Goal: Information Seeking & Learning: Understand process/instructions

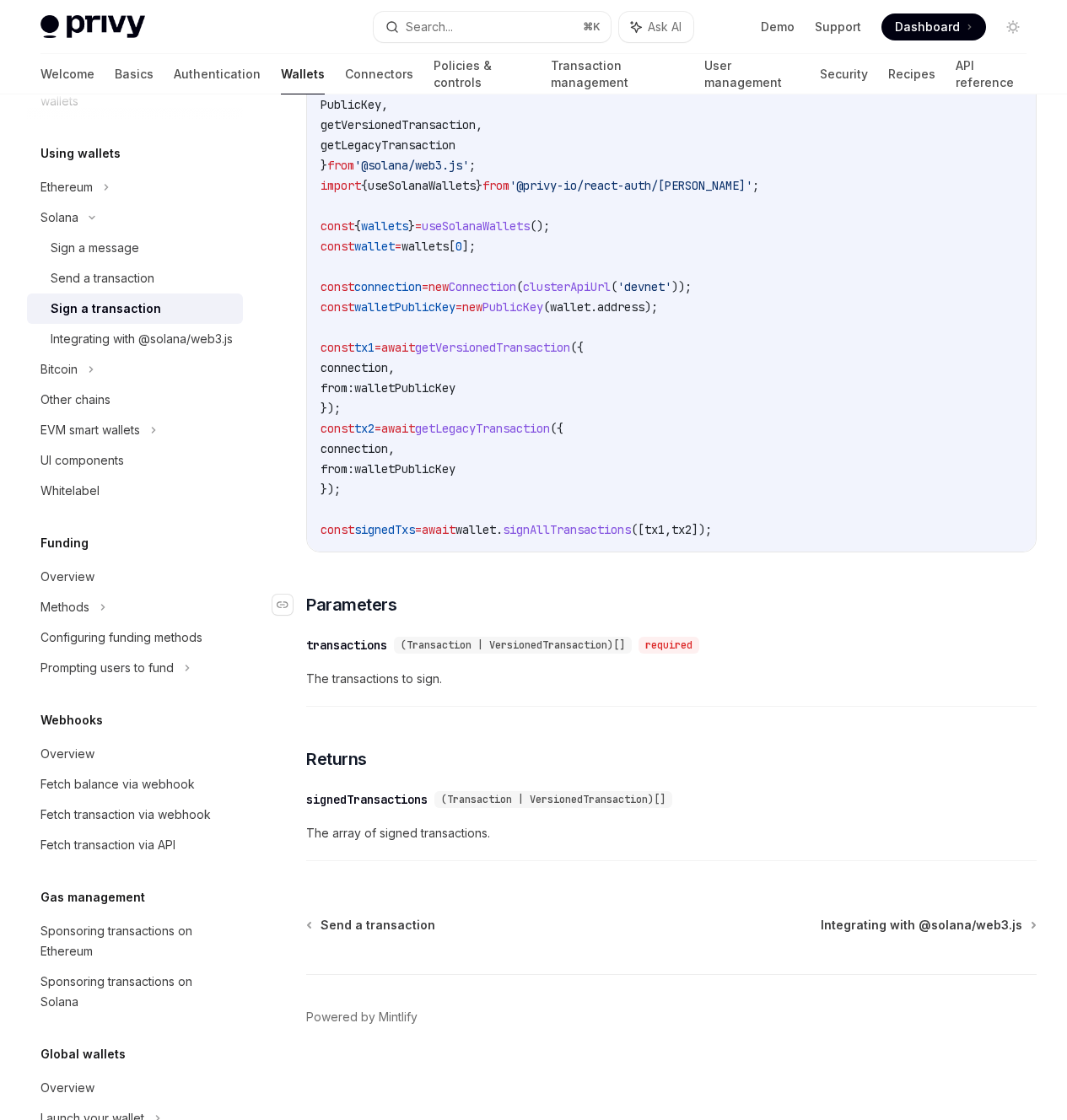
scroll to position [2380, 0]
click at [168, 349] on div "Integrating with @solana/web3.js" at bounding box center [141, 339] width 182 height 20
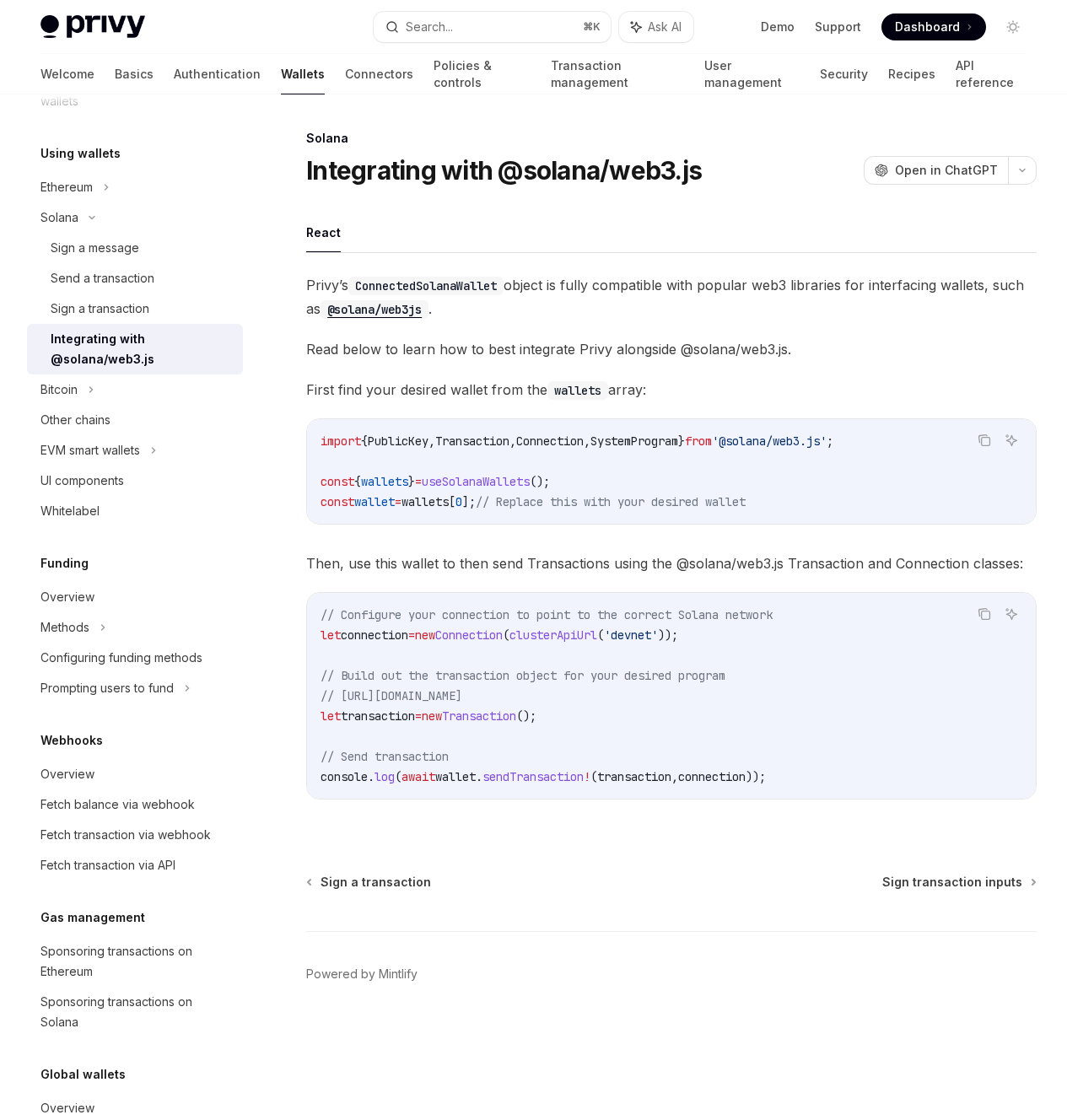
scroll to position [72, 0]
drag, startPoint x: 540, startPoint y: 841, endPoint x: 589, endPoint y: 837, distance: 49.2
click at [610, 800] on div "Copy Ask AI // Configure your connection to point to the correct Solana network…" at bounding box center [671, 695] width 731 height 208
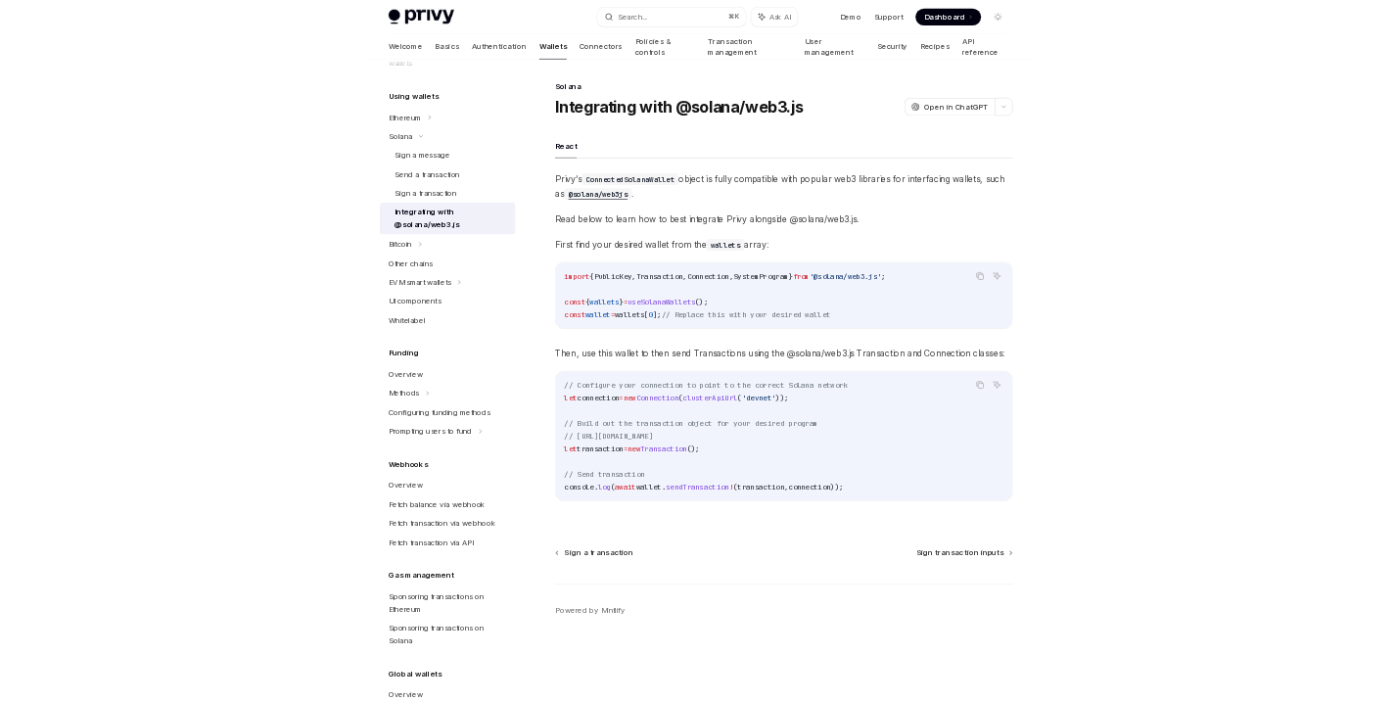
scroll to position [0, 0]
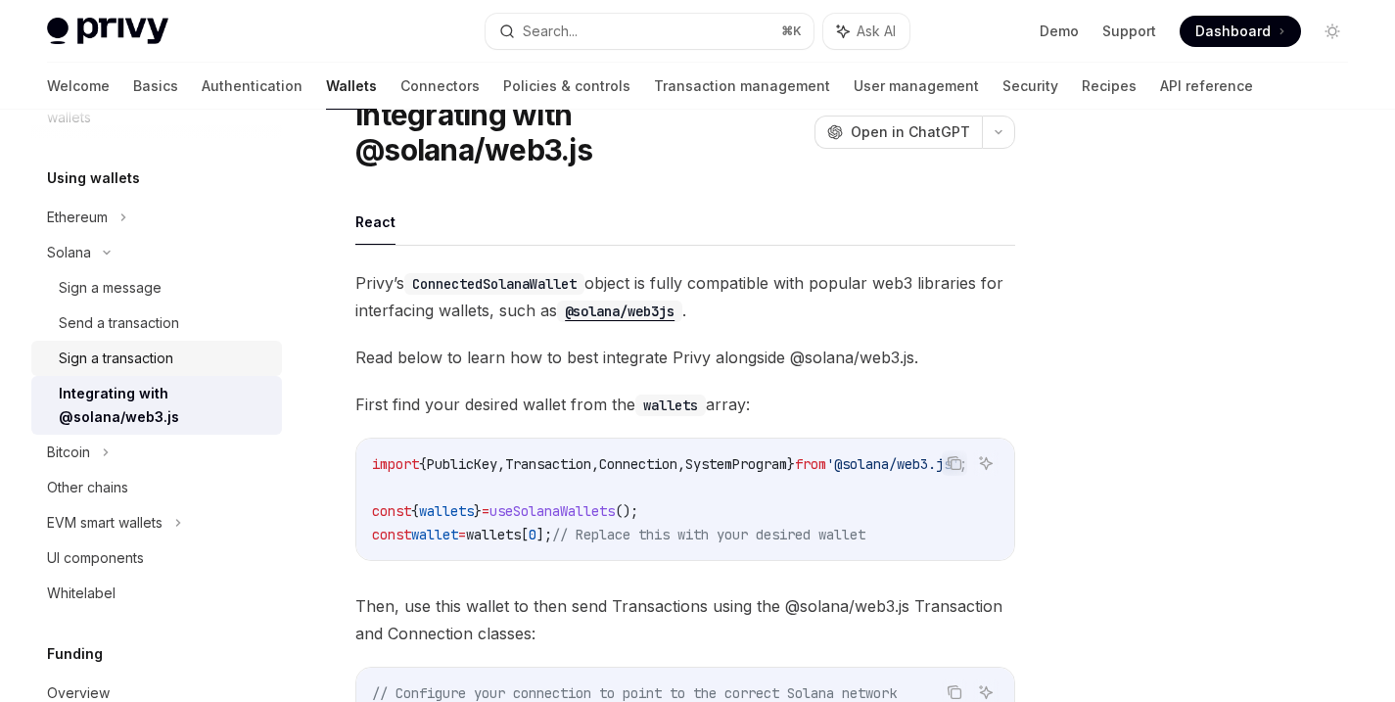
click at [142, 370] on div "Sign a transaction" at bounding box center [116, 358] width 115 height 23
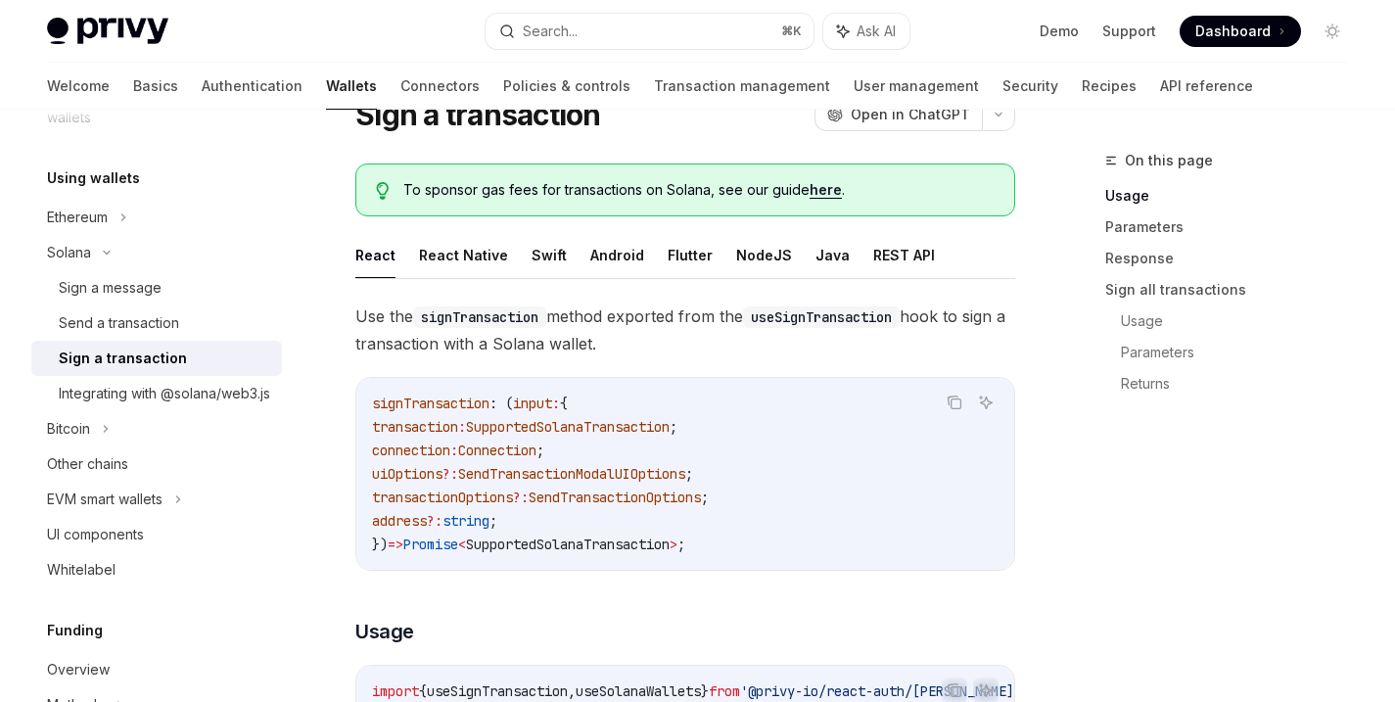
type textarea "*"
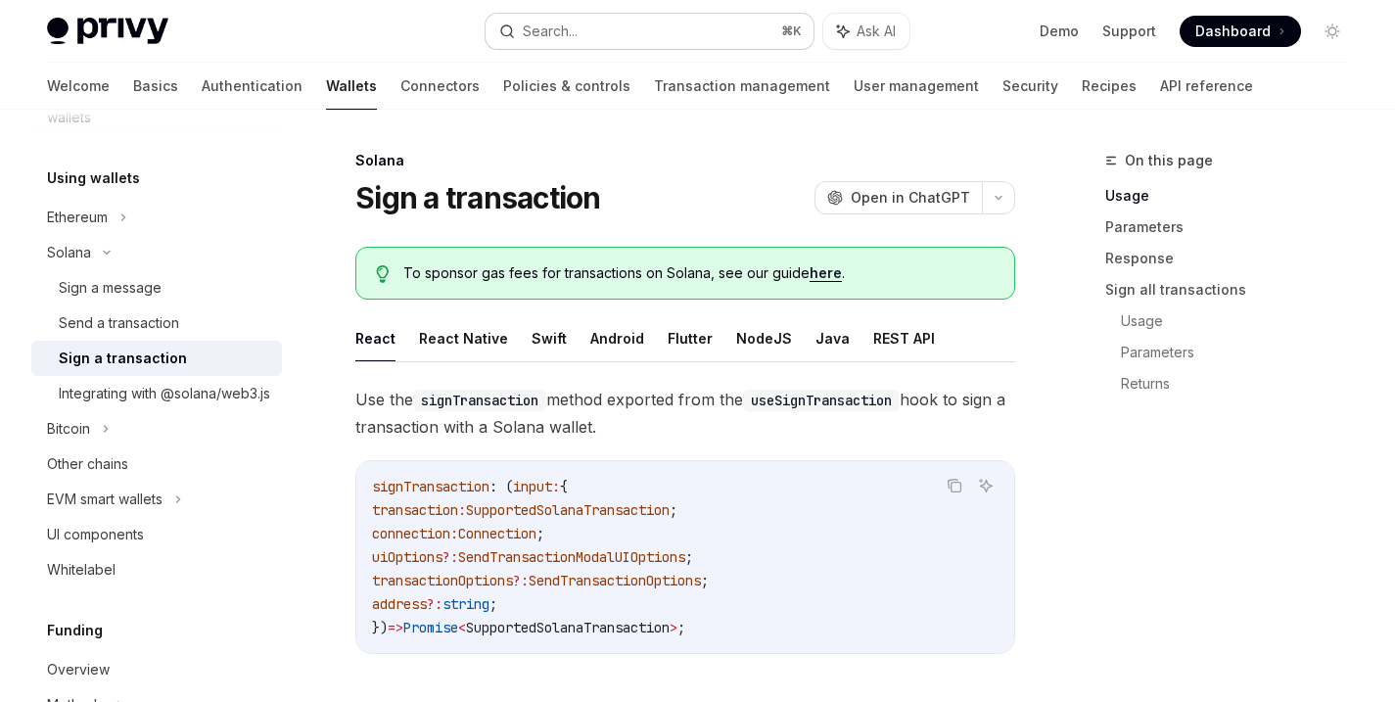
click at [578, 27] on div "Search..." at bounding box center [550, 31] width 55 height 23
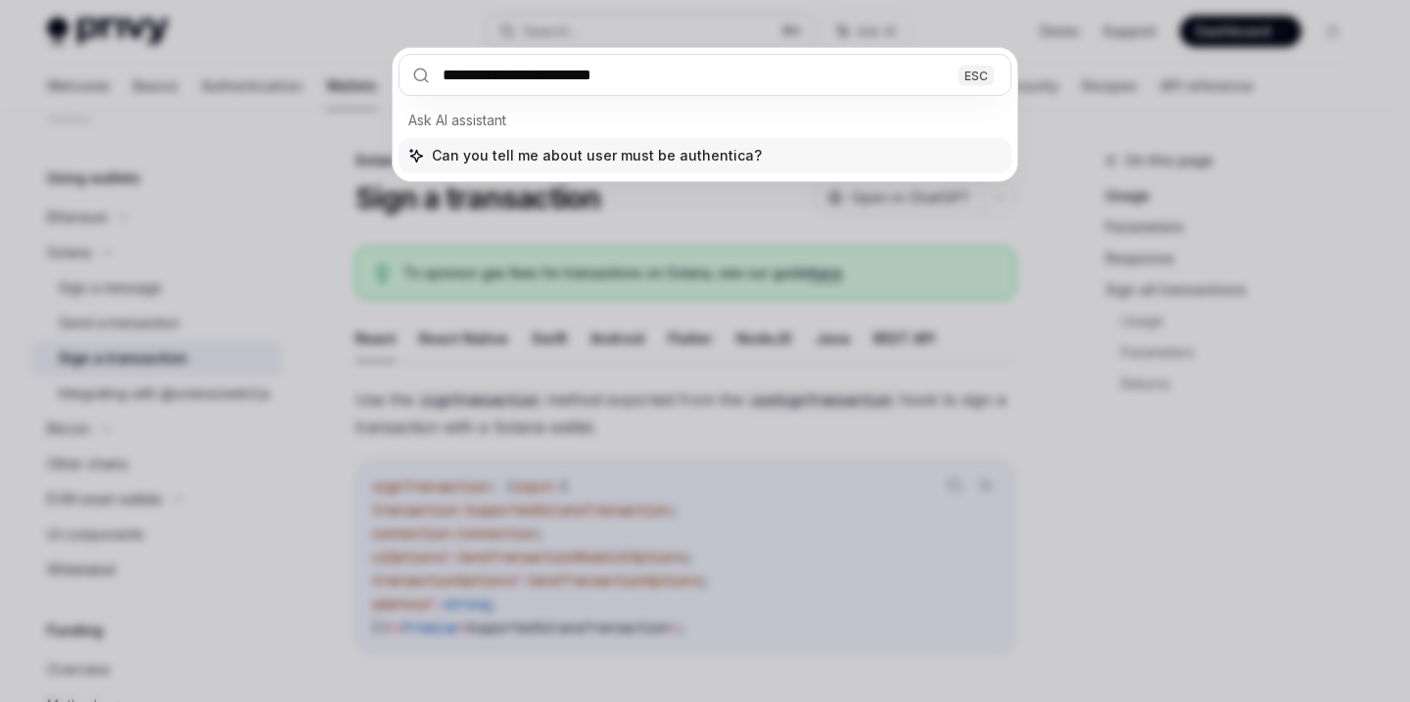
type input "**********"
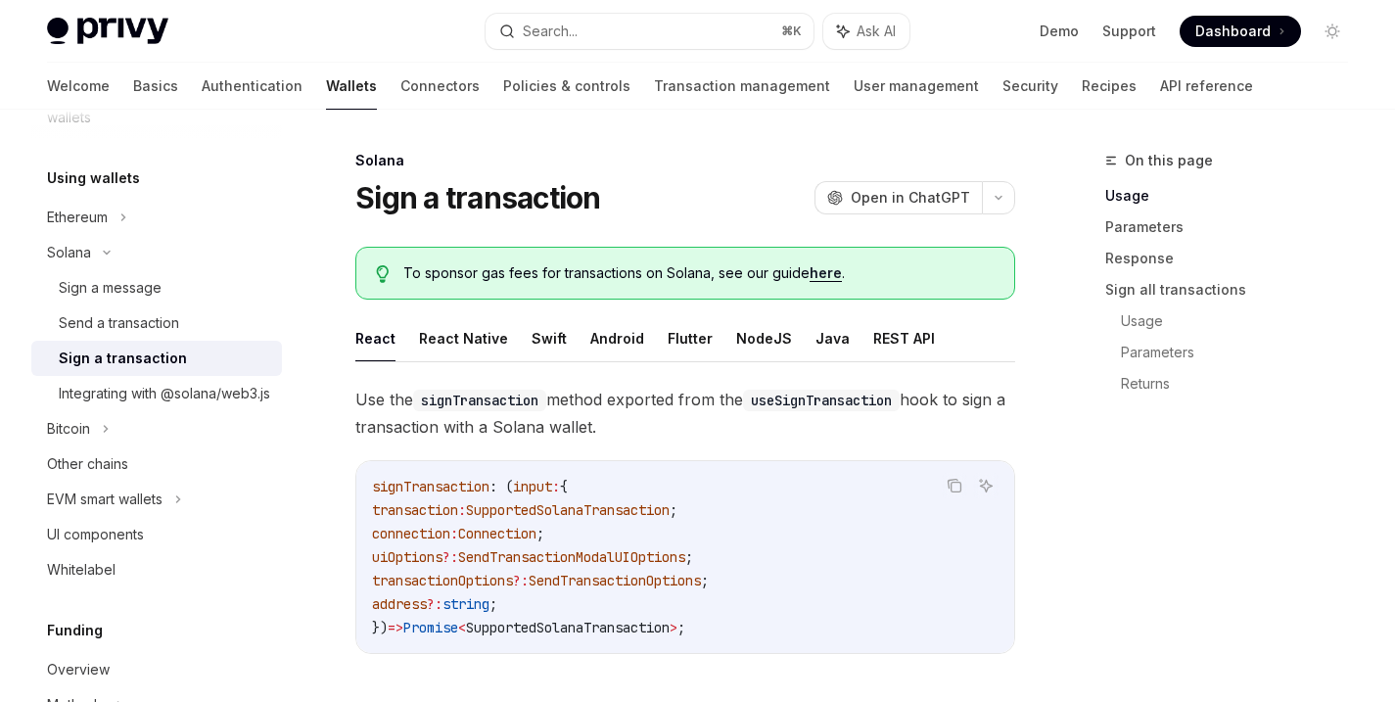
type textarea "*"
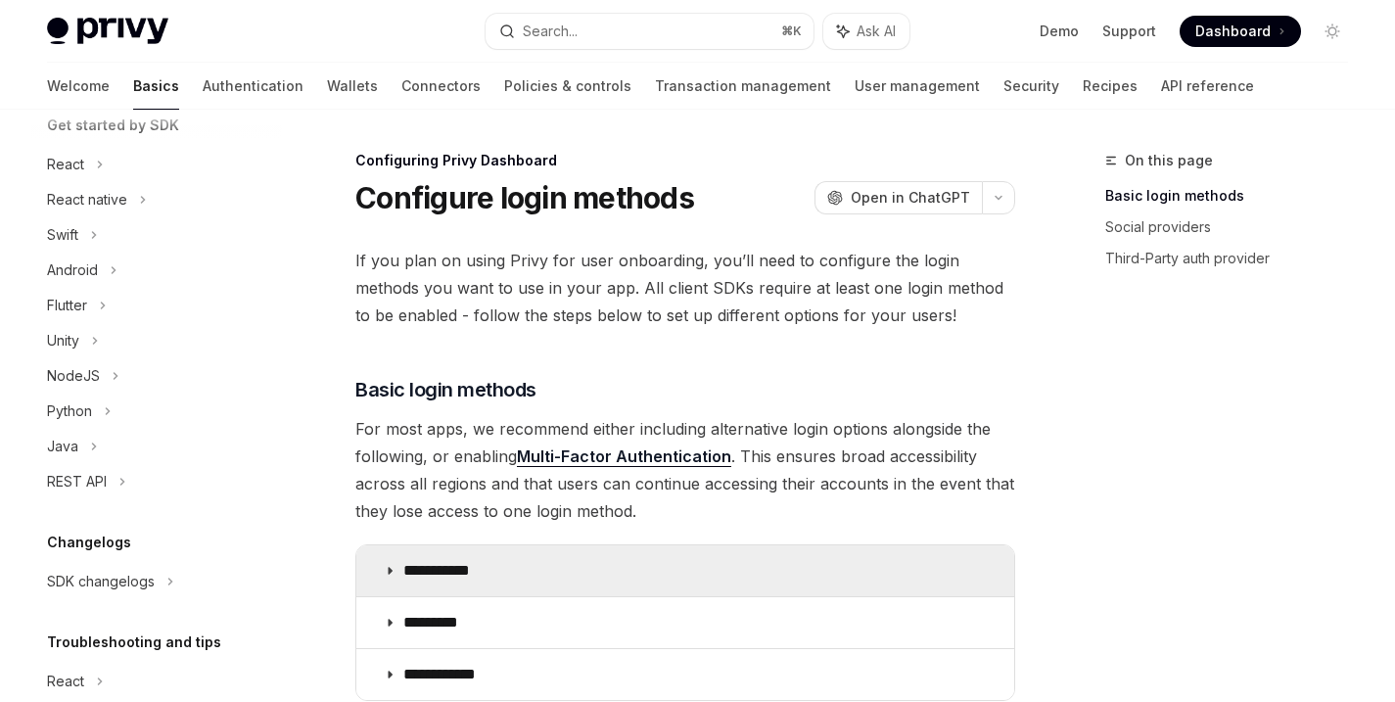
click at [441, 565] on p "**********" at bounding box center [443, 571] width 81 height 20
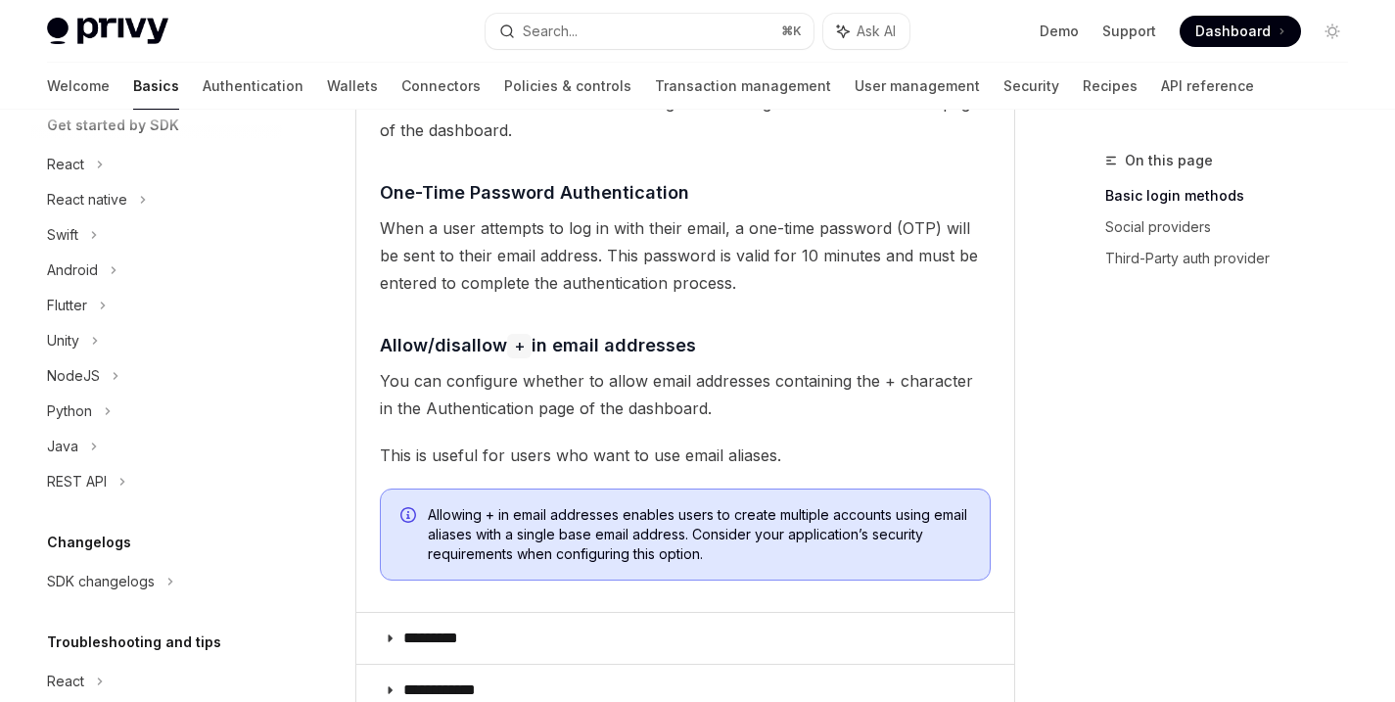
scroll to position [517, 0]
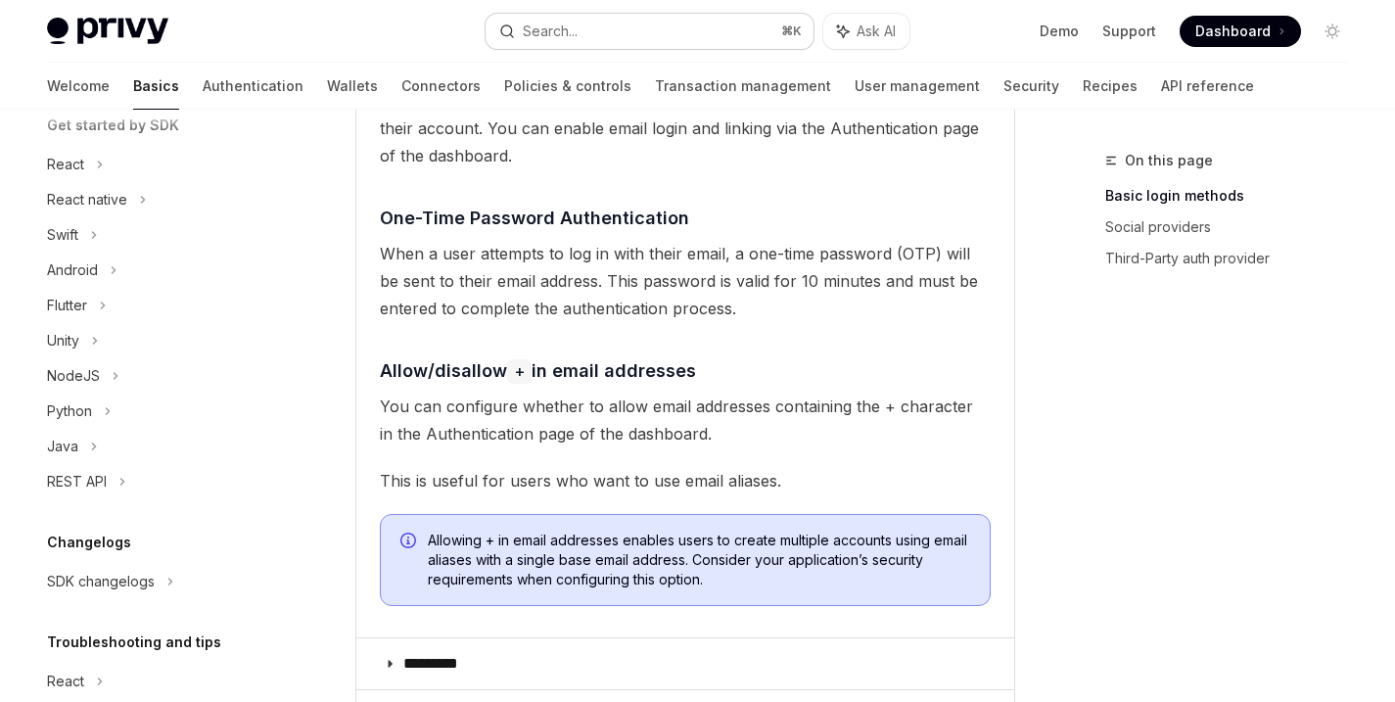
click at [611, 14] on button "Search... ⌘ K" at bounding box center [649, 31] width 327 height 35
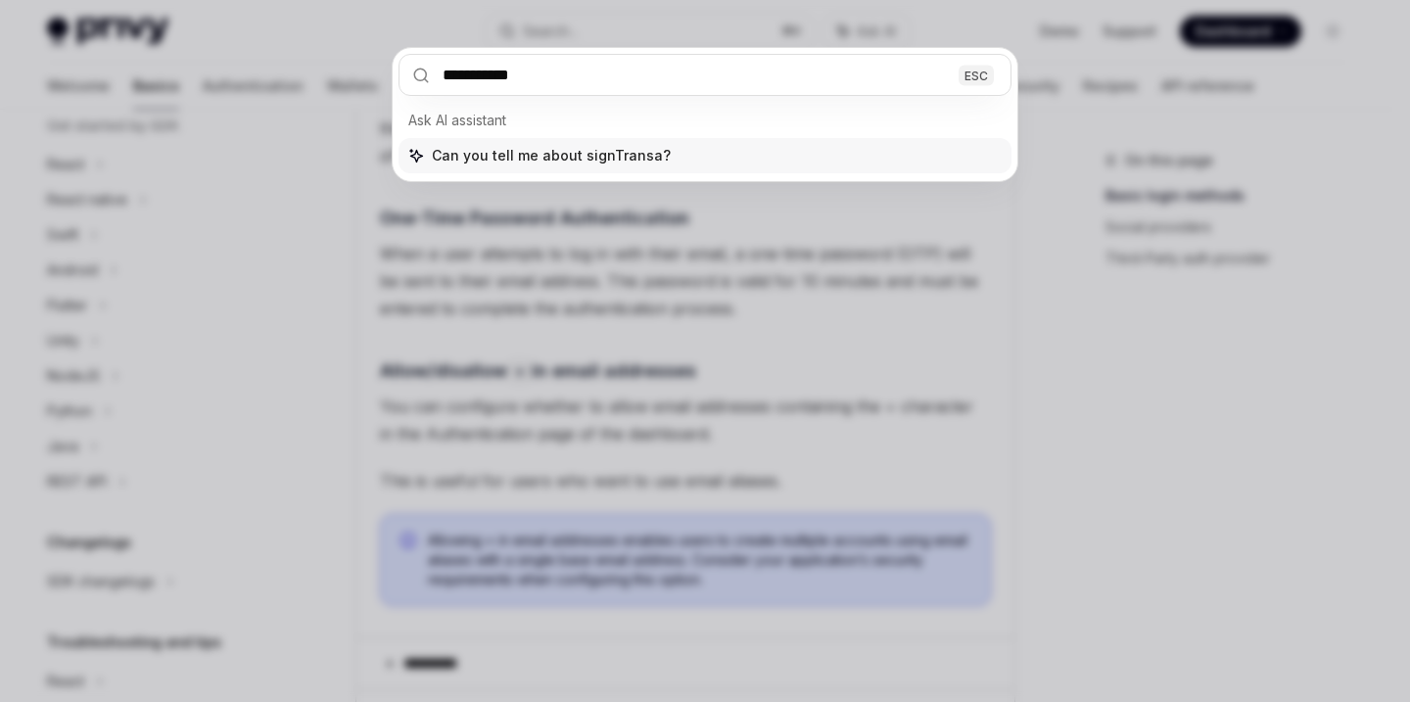
type input "**********"
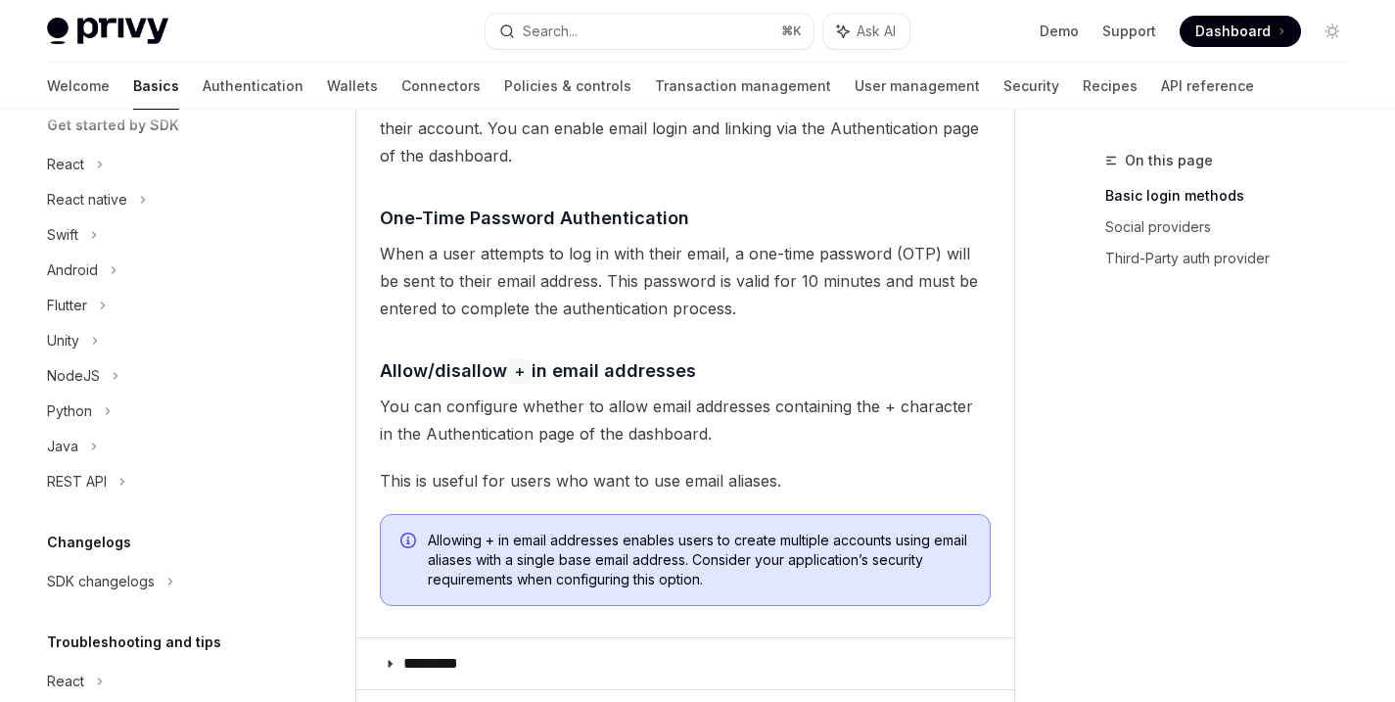
type textarea "*"
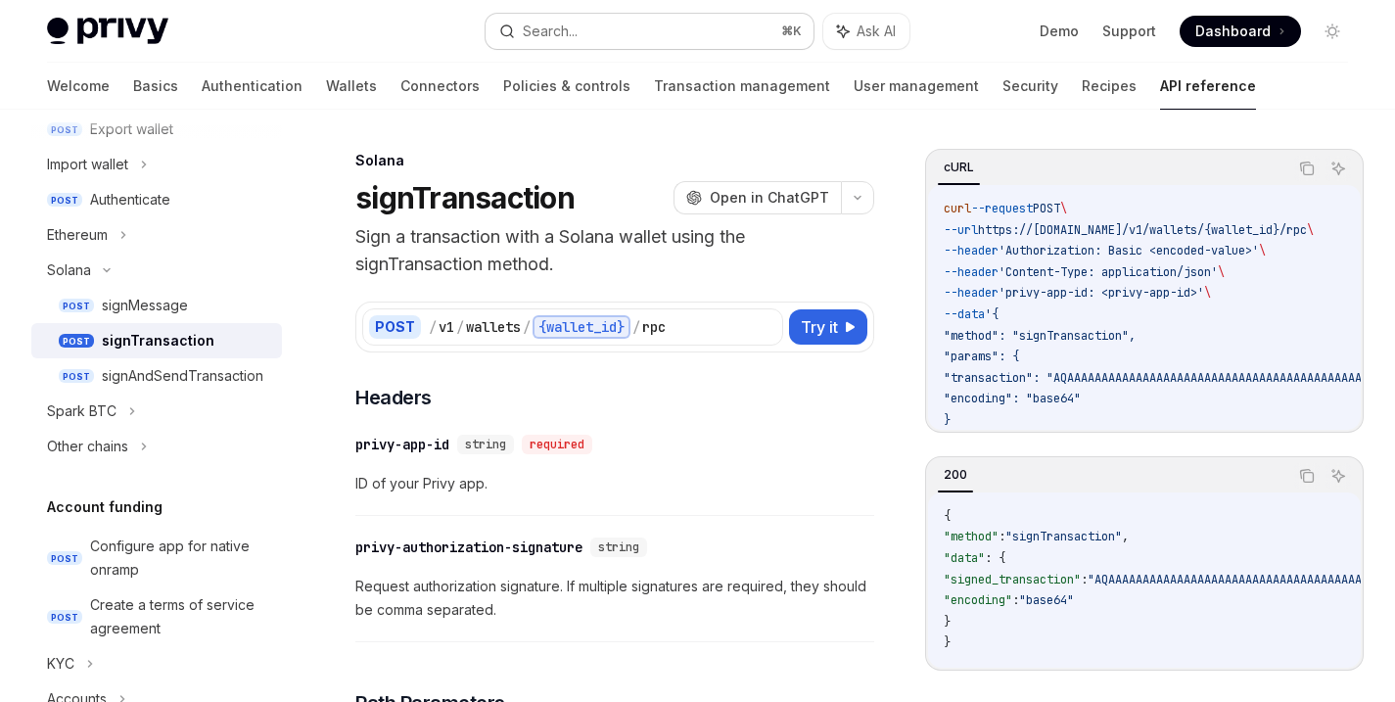
click at [614, 20] on button "Search... ⌘ K" at bounding box center [649, 31] width 327 height 35
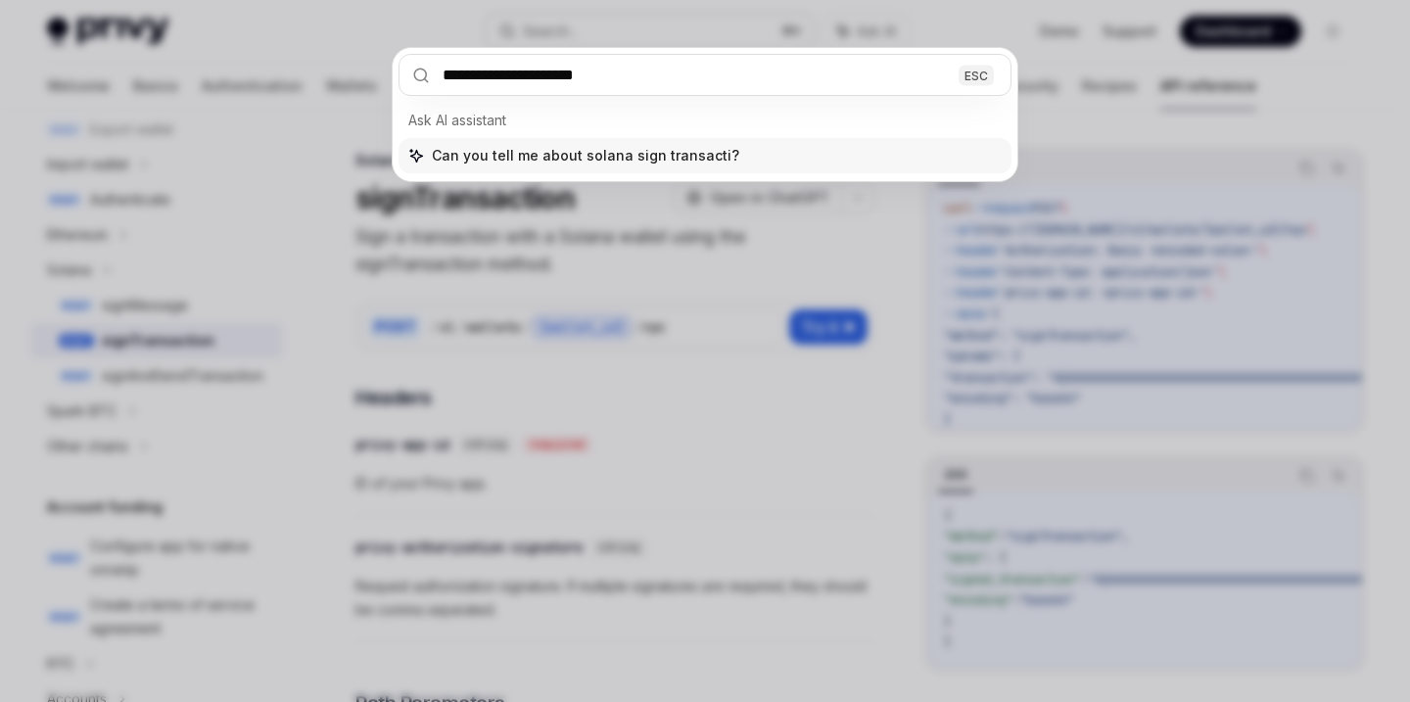
type input "**********"
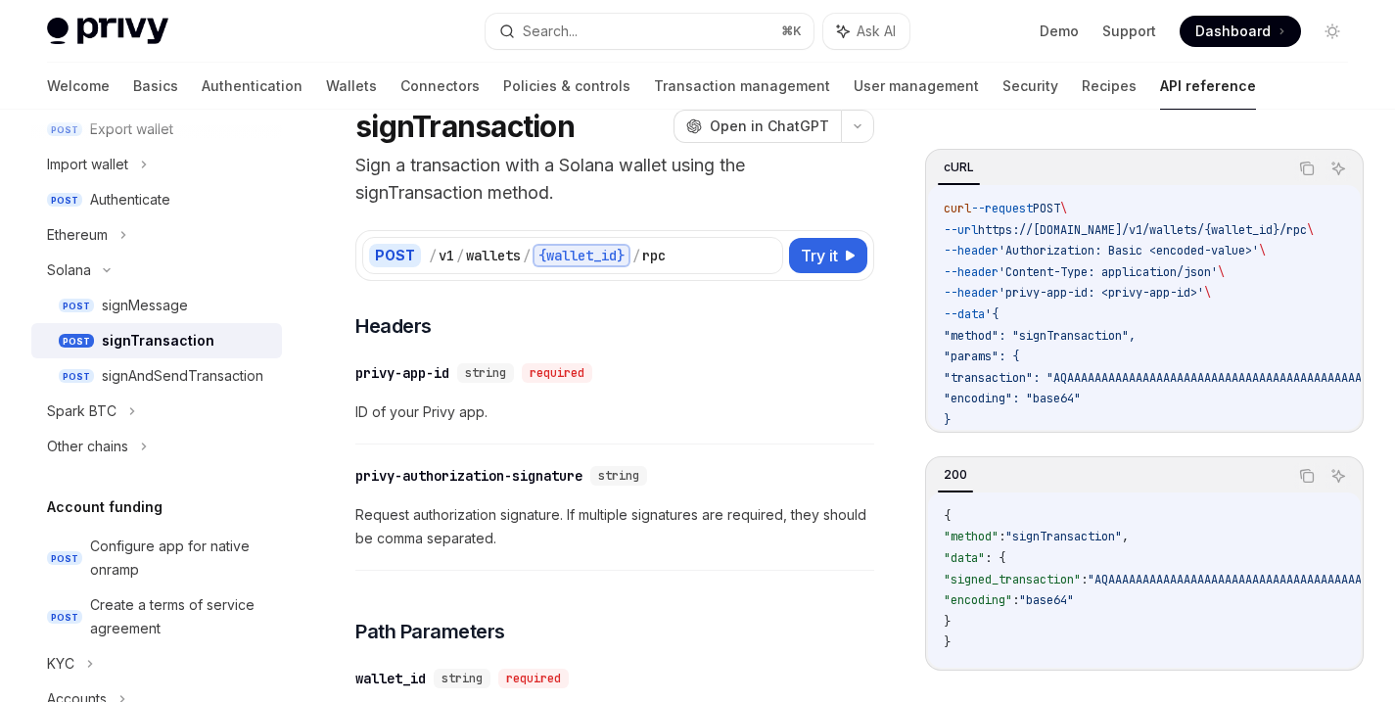
scroll to position [110, 0]
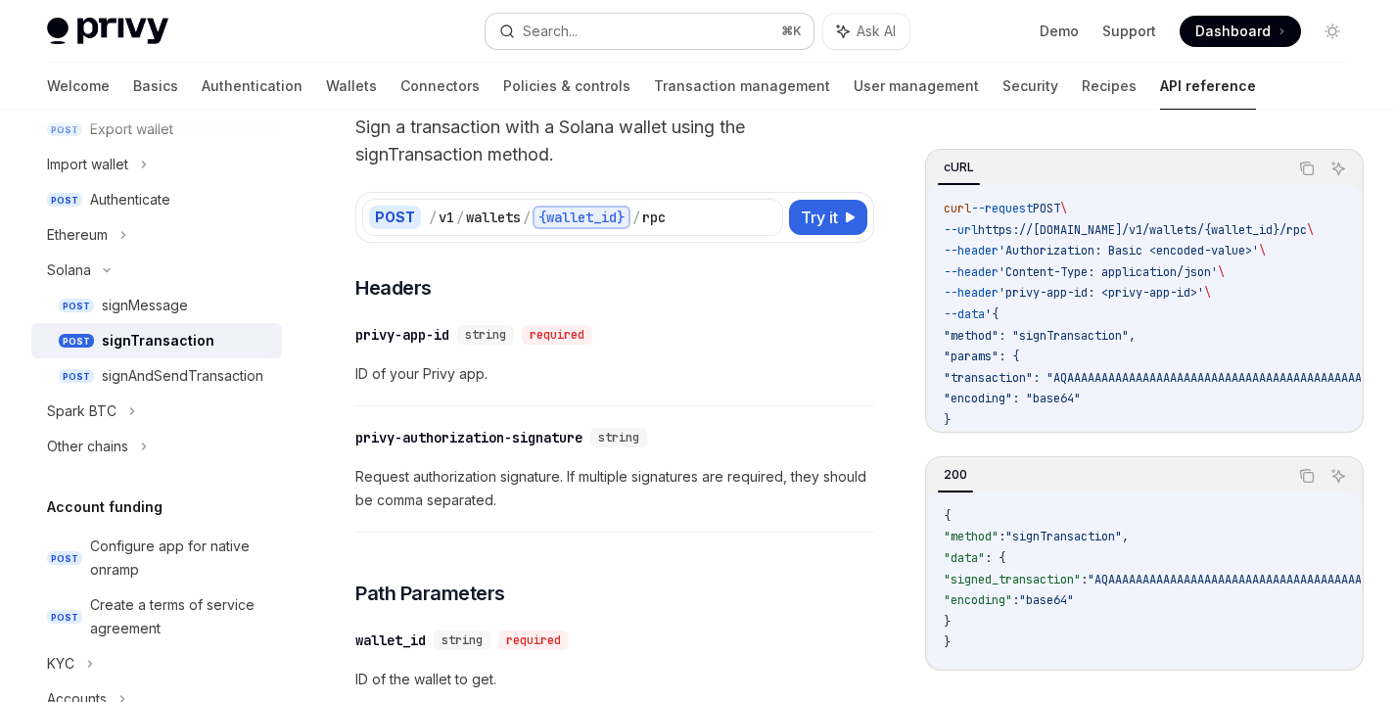
click at [547, 26] on div "Search..." at bounding box center [550, 31] width 55 height 23
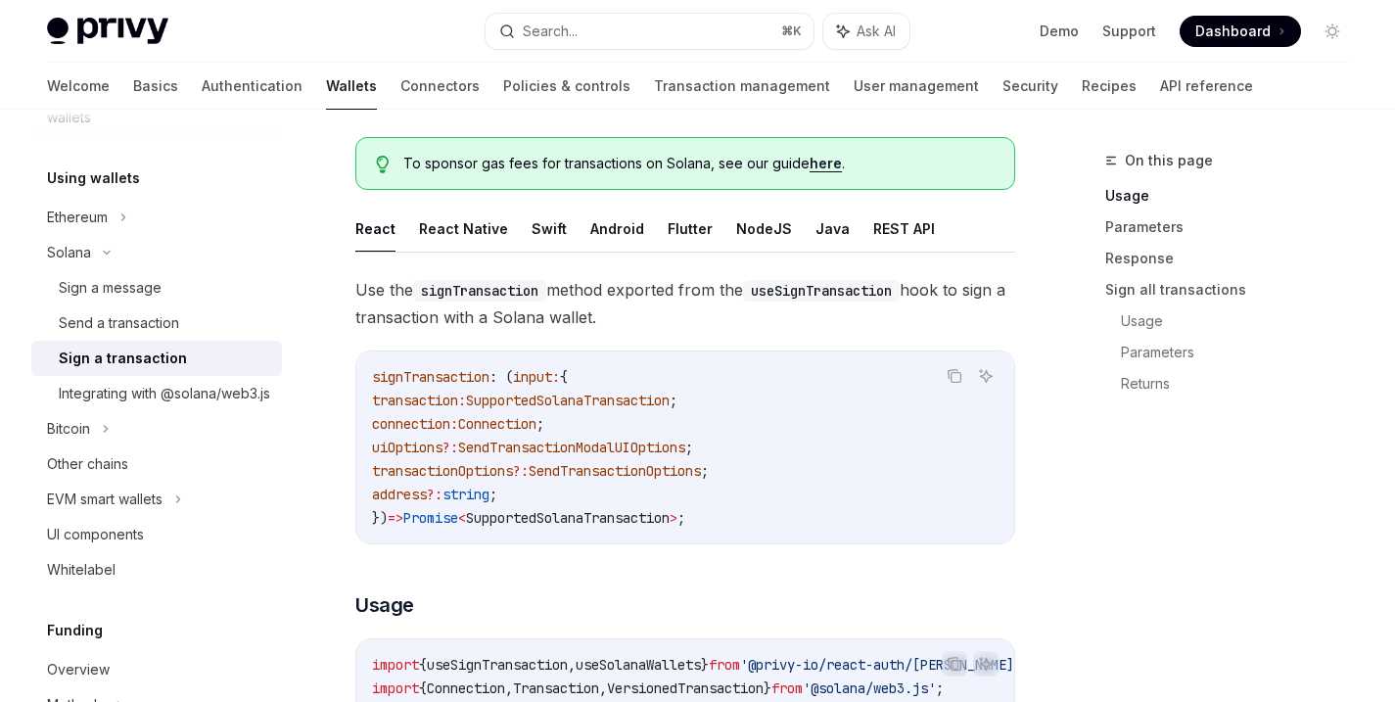
type textarea "*"
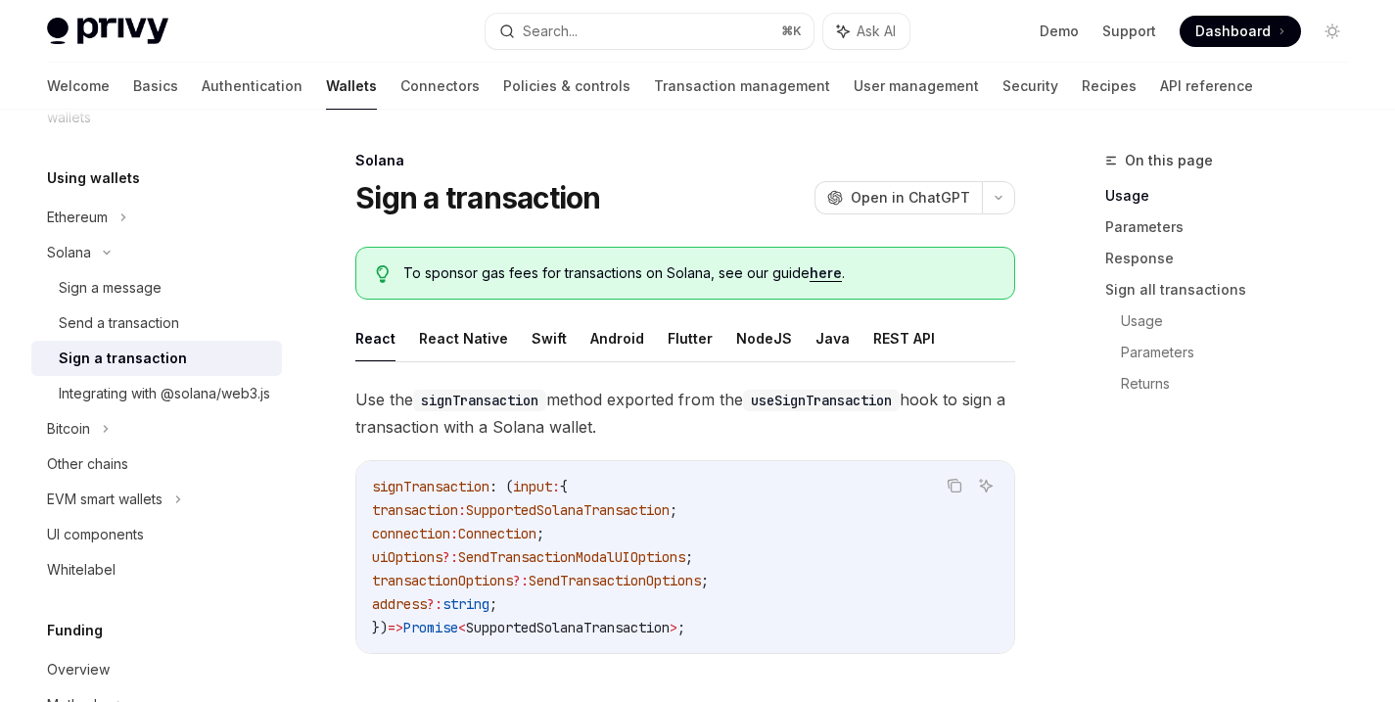
scroll to position [486, 0]
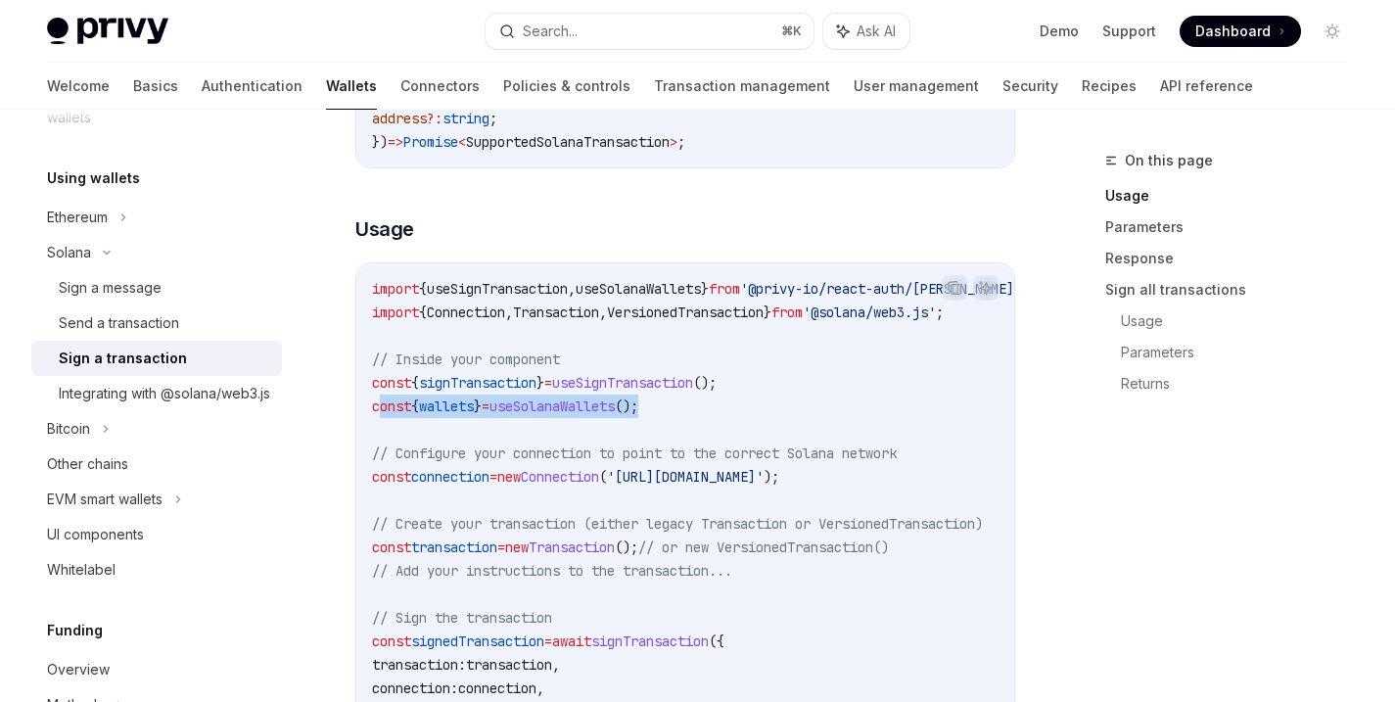
drag, startPoint x: 683, startPoint y: 406, endPoint x: 379, endPoint y: 412, distance: 304.5
click at [379, 412] on code "import { useSignTransaction , useSolanaWallets } from '@privy-io/react-auth/sol…" at bounding box center [885, 535] width 1026 height 517
click at [620, 32] on button "Search... ⌘ K" at bounding box center [649, 31] width 327 height 35
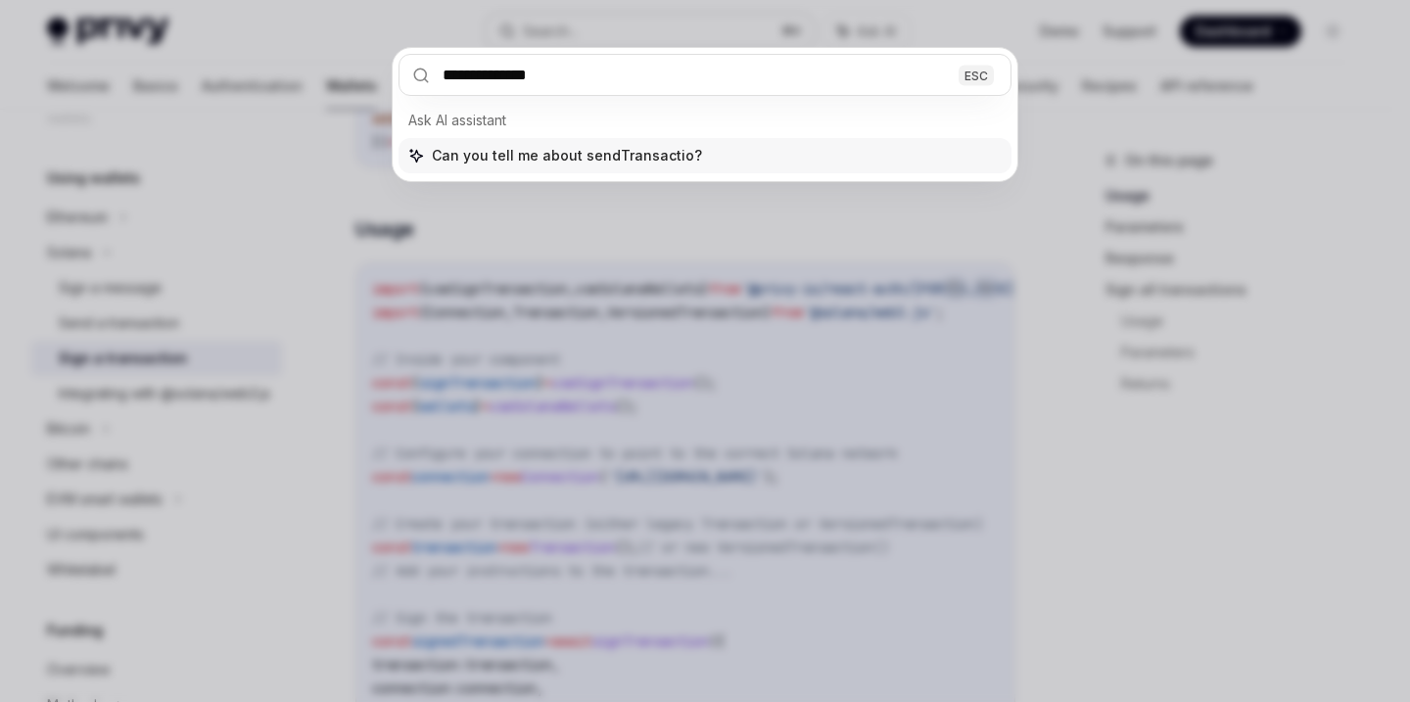
type input "**********"
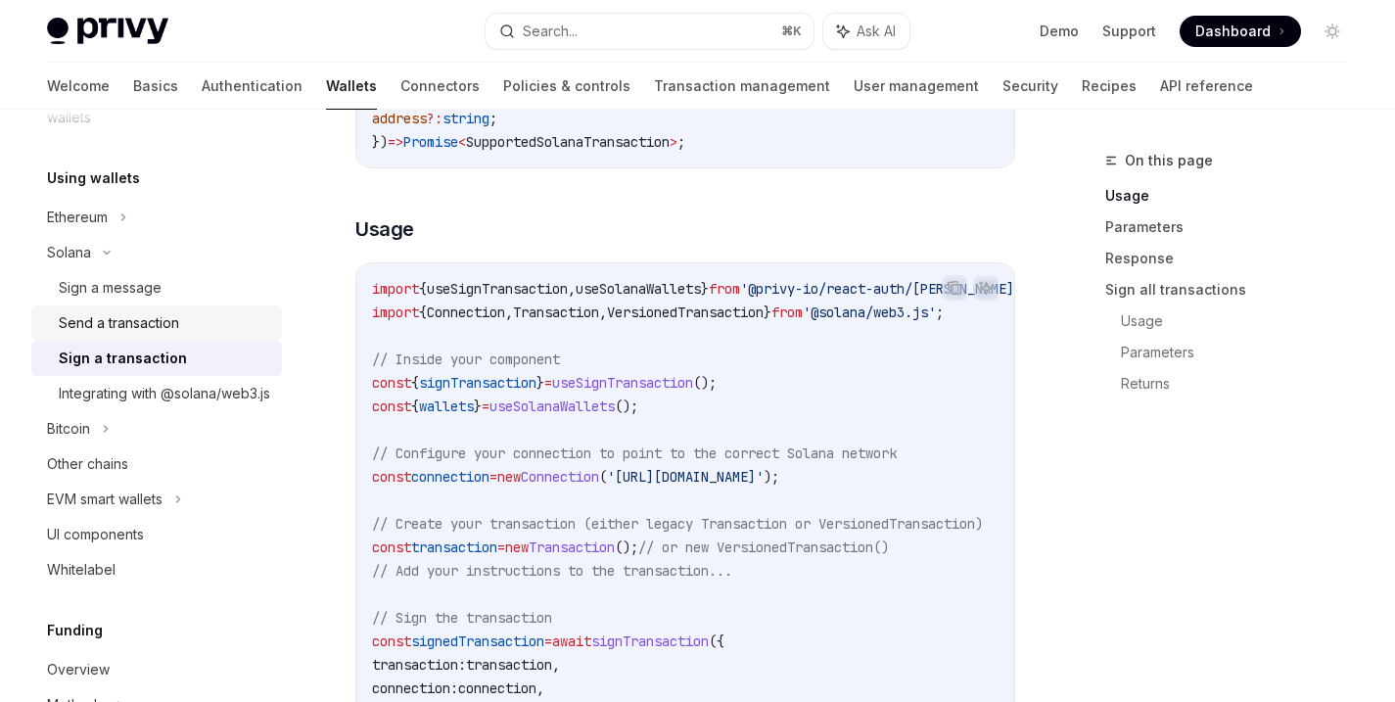
click at [156, 335] on div "Send a transaction" at bounding box center [119, 322] width 120 height 23
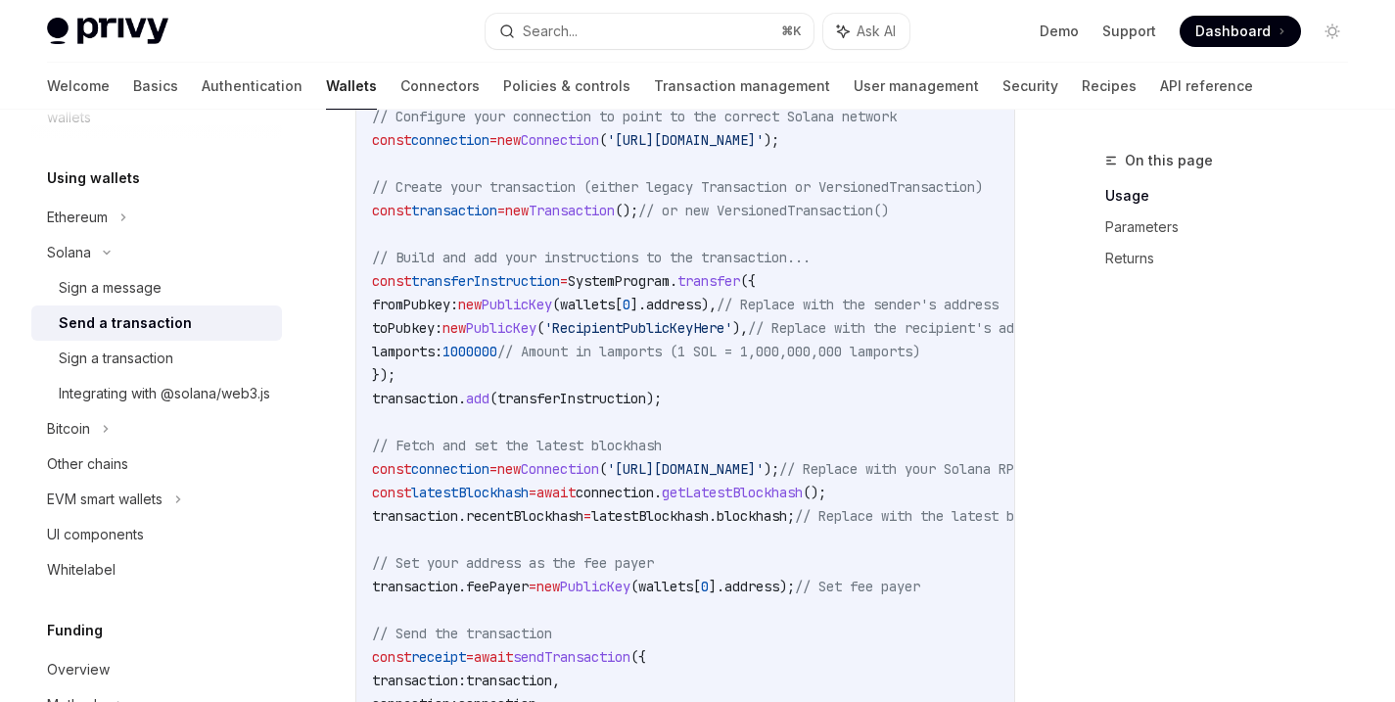
scroll to position [980, 0]
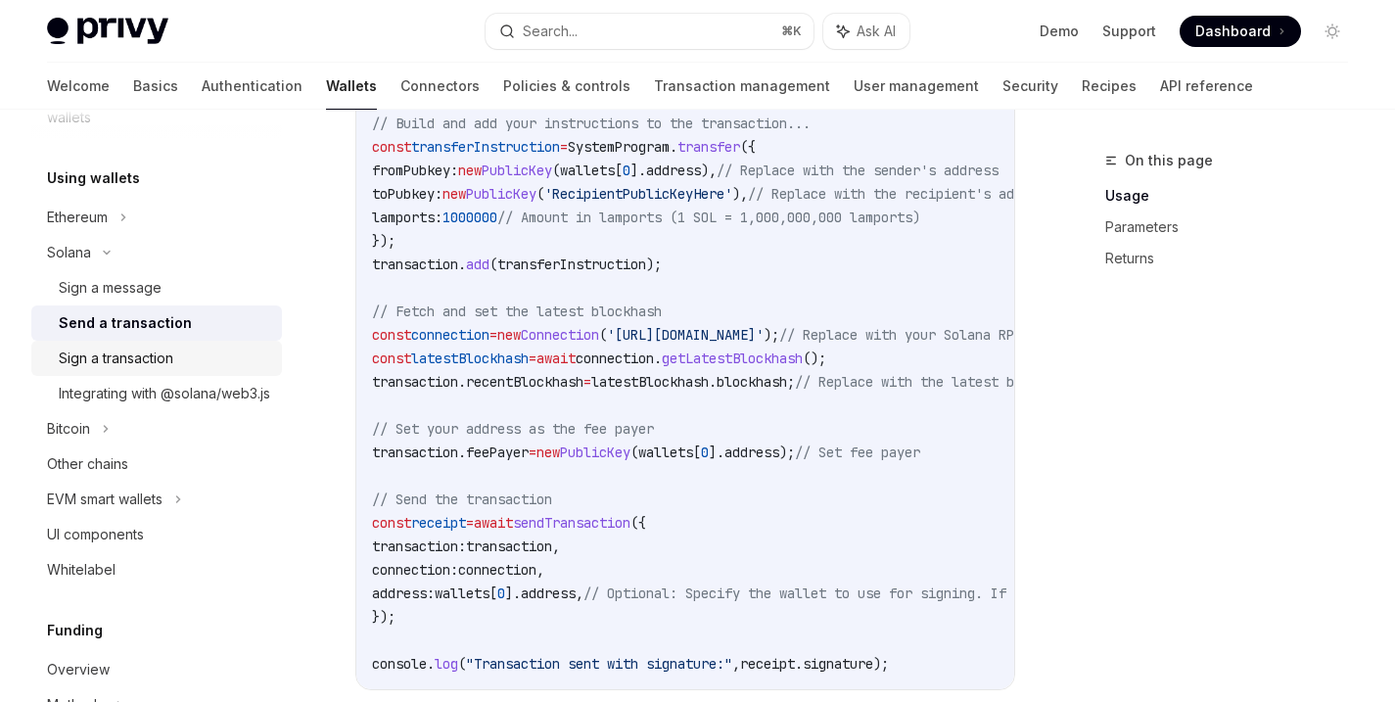
click at [122, 376] on link "Sign a transaction" at bounding box center [156, 358] width 251 height 35
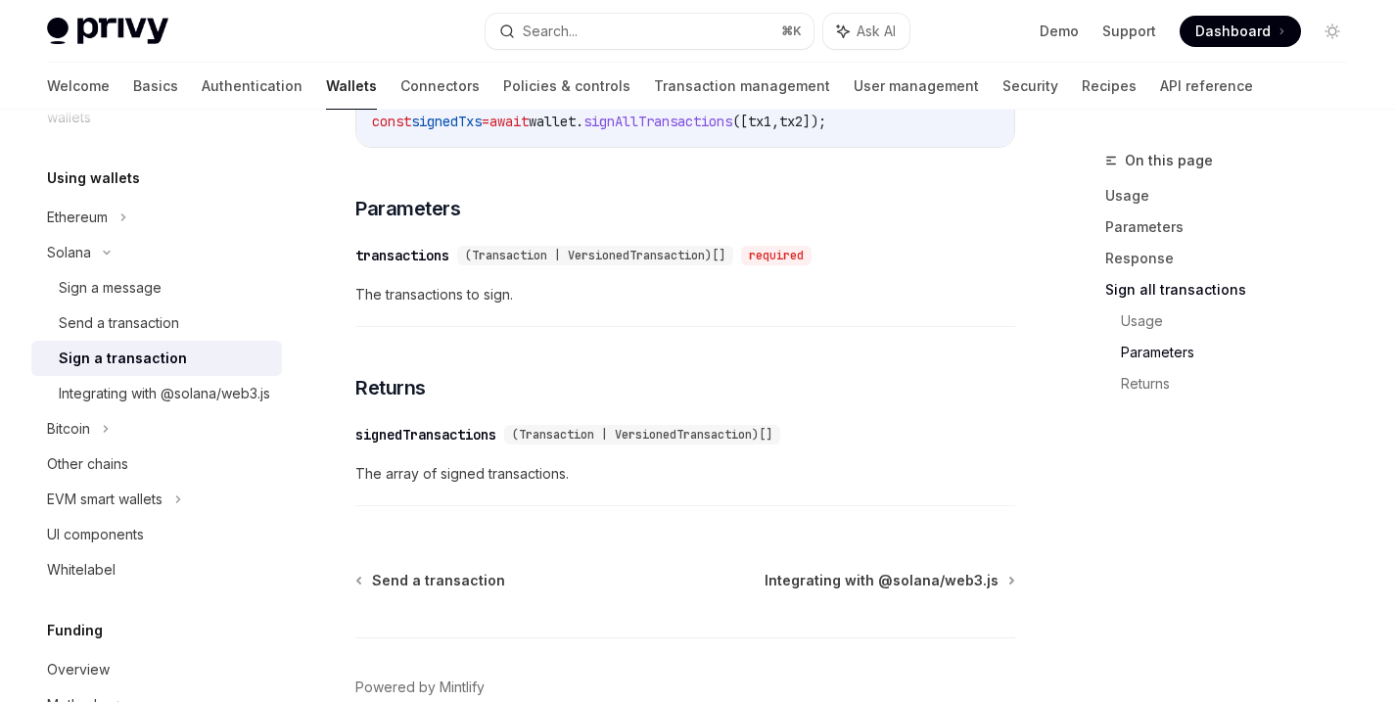
scroll to position [3229, 0]
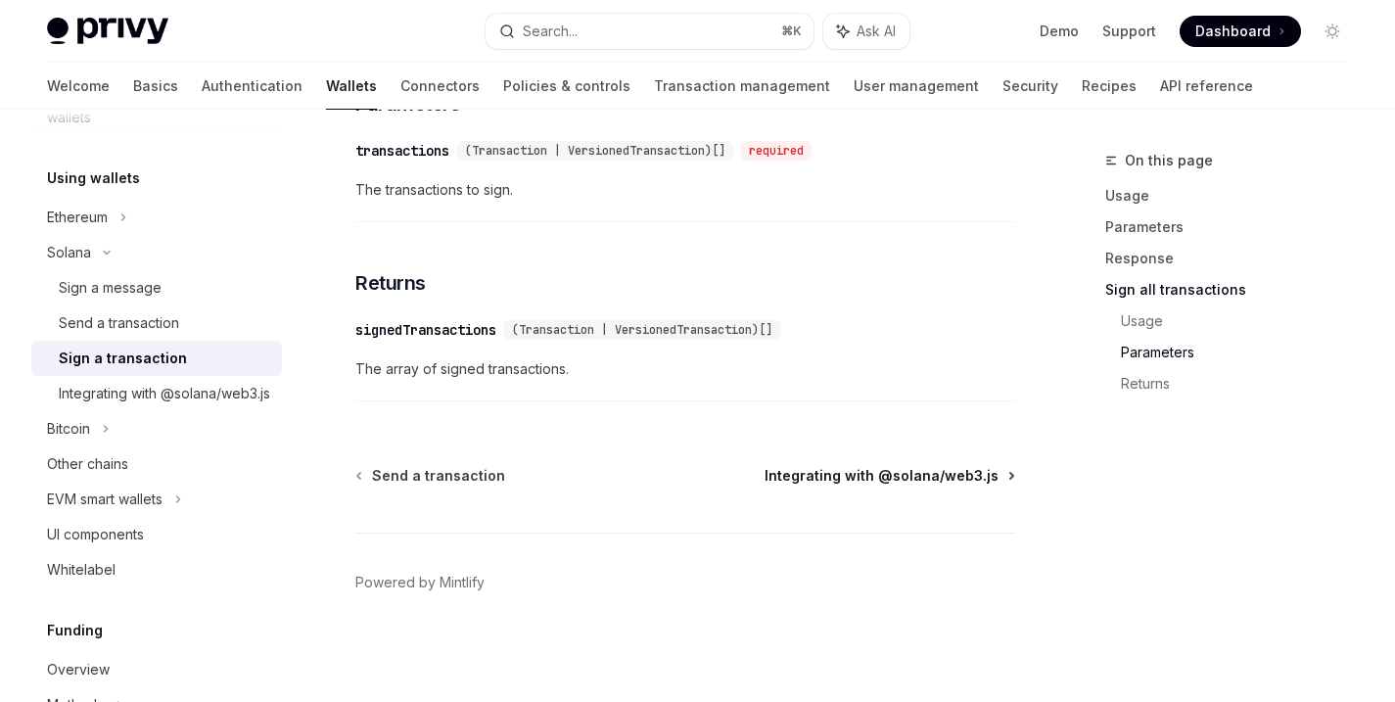
click at [904, 469] on span "Integrating with @solana/web3.js" at bounding box center [882, 476] width 234 height 20
type textarea "*"
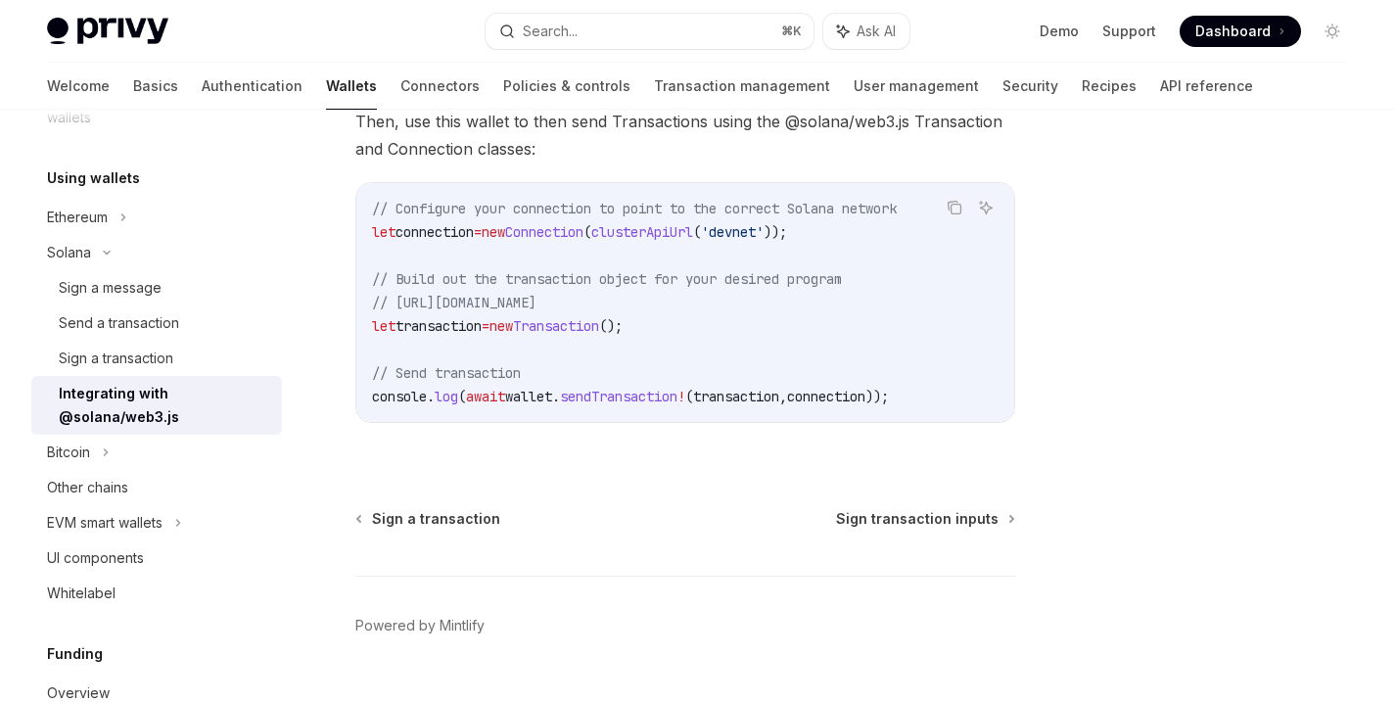
scroll to position [626, 0]
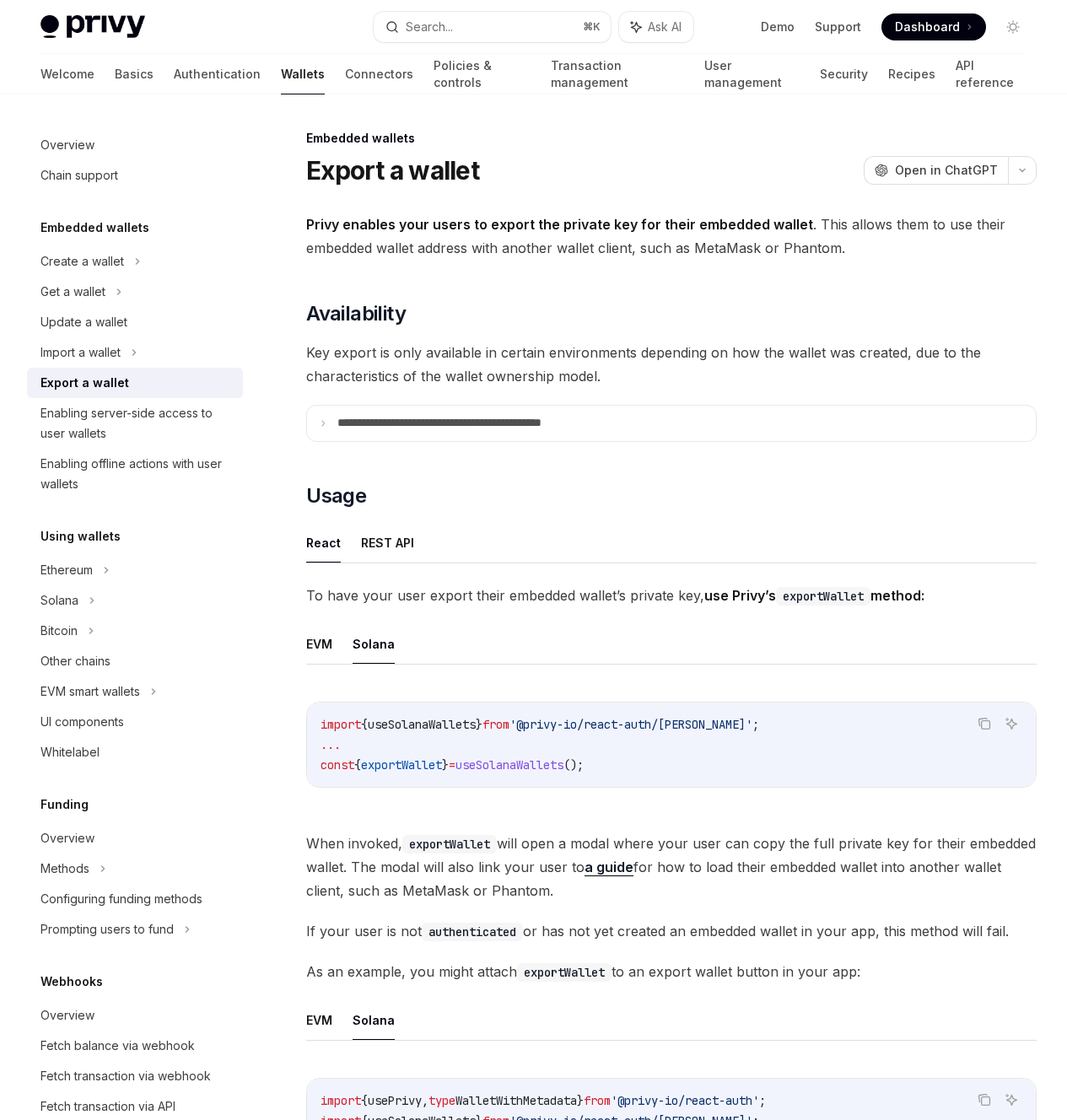
type textarea "*"
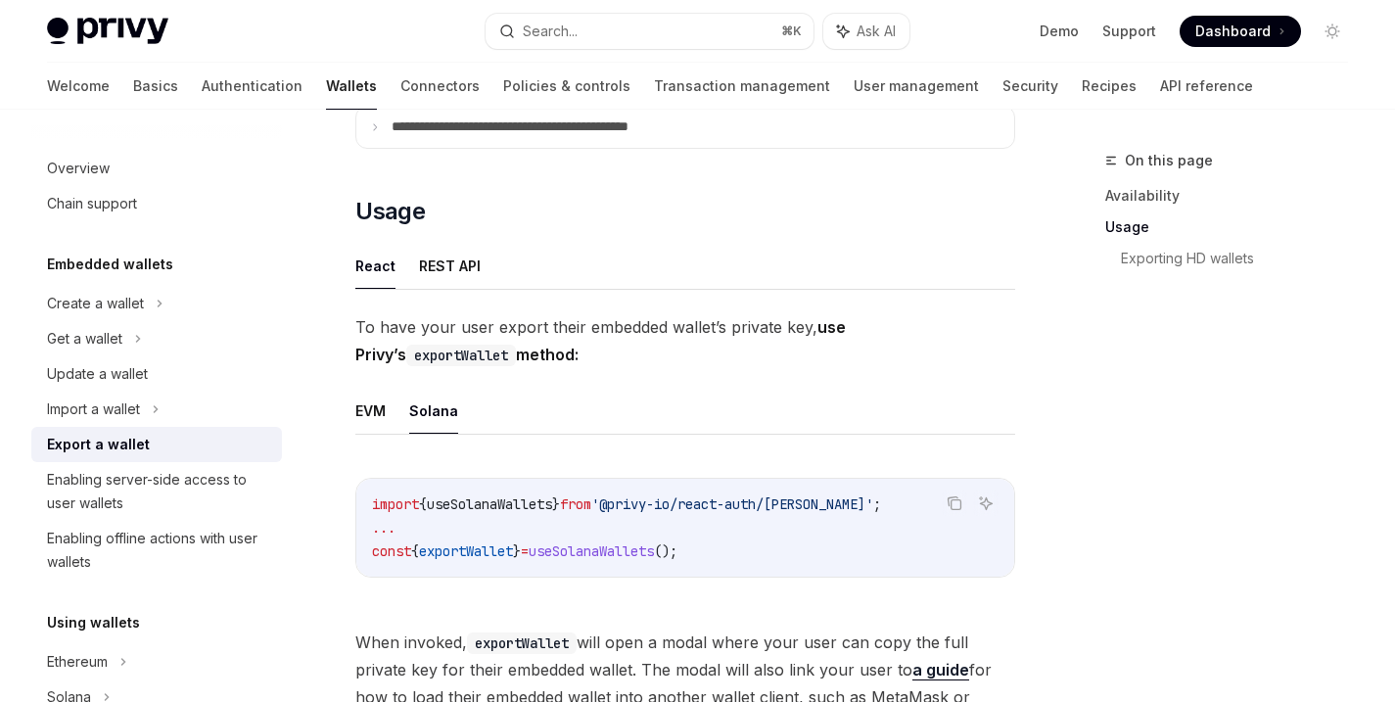
scroll to position [471, 0]
